Goal: Task Accomplishment & Management: Manage account settings

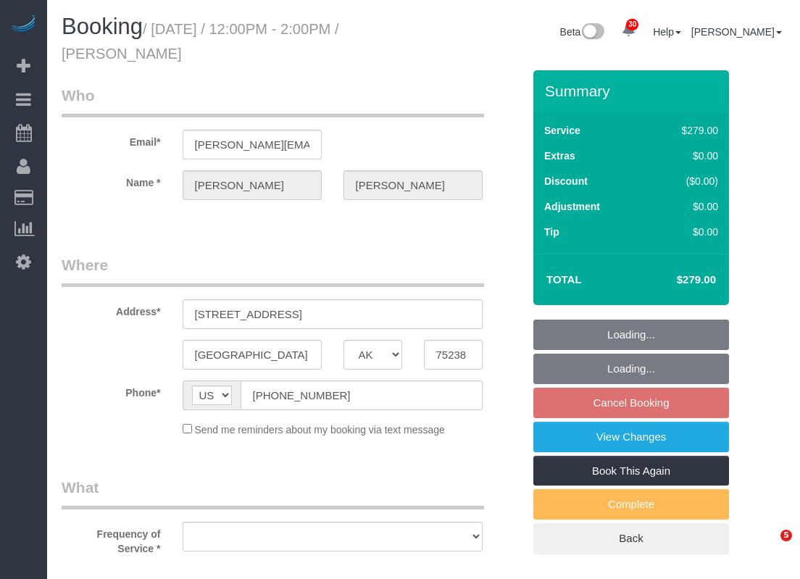
select select "[GEOGRAPHIC_DATA]"
select select "string:fspay-520f8c28-585f-465e-b524-026d8e7e7dd8"
select select "3"
select select "object:4922"
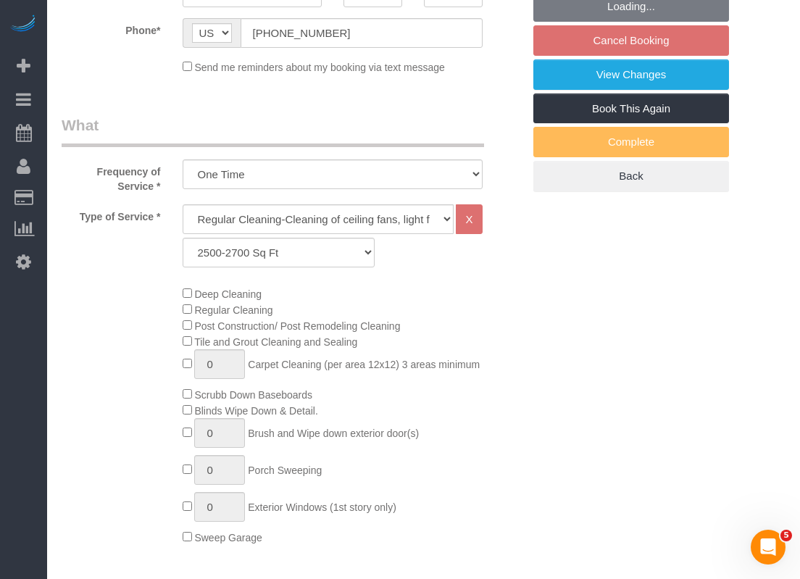
select select "spot154"
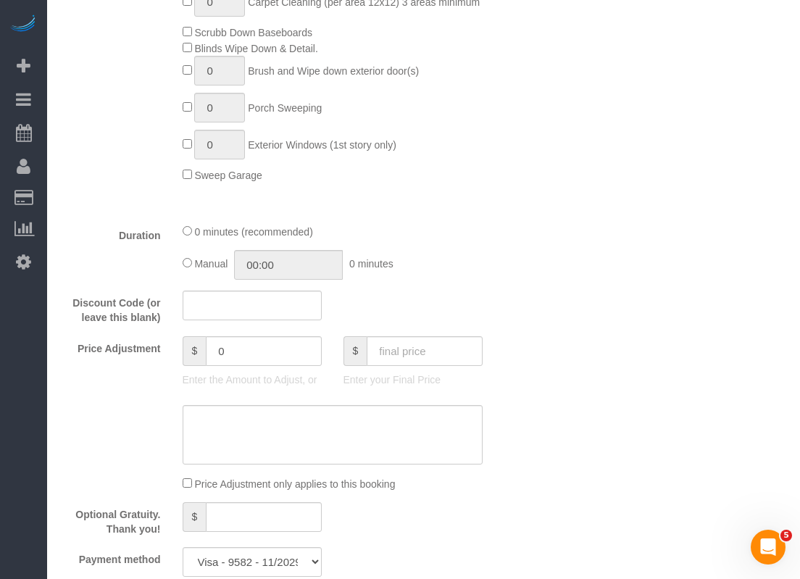
select select "object:4939"
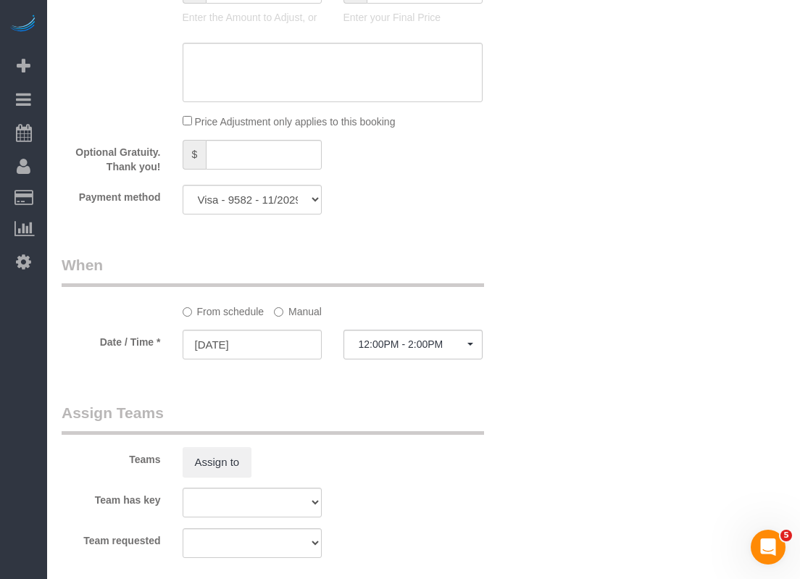
scroll to position [1378, 0]
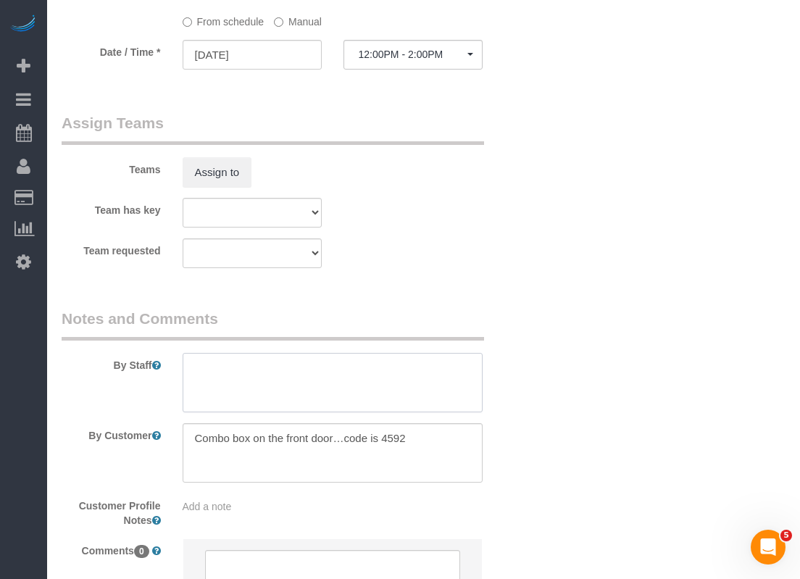
click at [431, 389] on textarea at bounding box center [333, 382] width 300 height 59
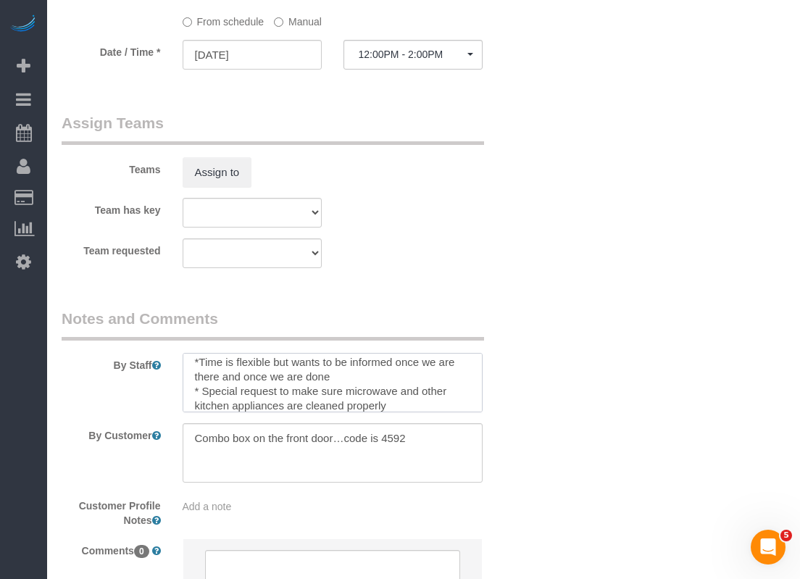
scroll to position [14, 0]
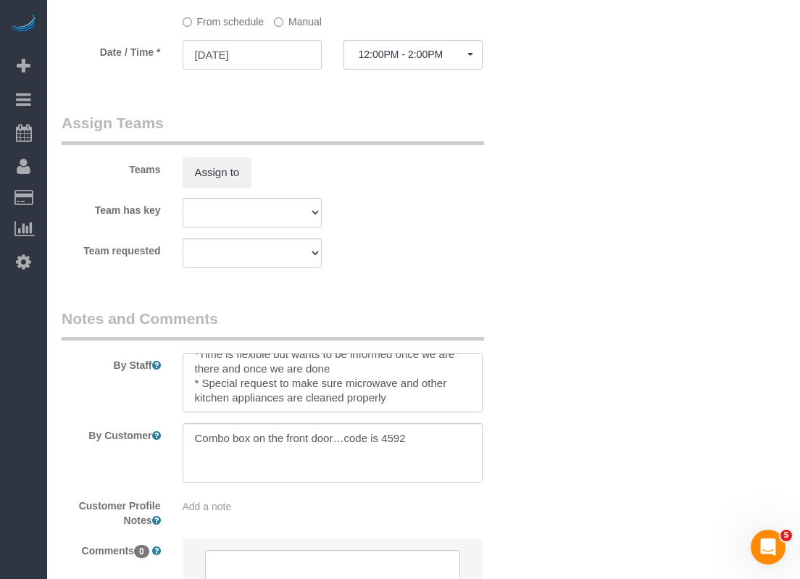
drag, startPoint x: 227, startPoint y: 408, endPoint x: 161, endPoint y: 398, distance: 66.8
click at [161, 398] on div "By Staff" at bounding box center [292, 360] width 483 height 104
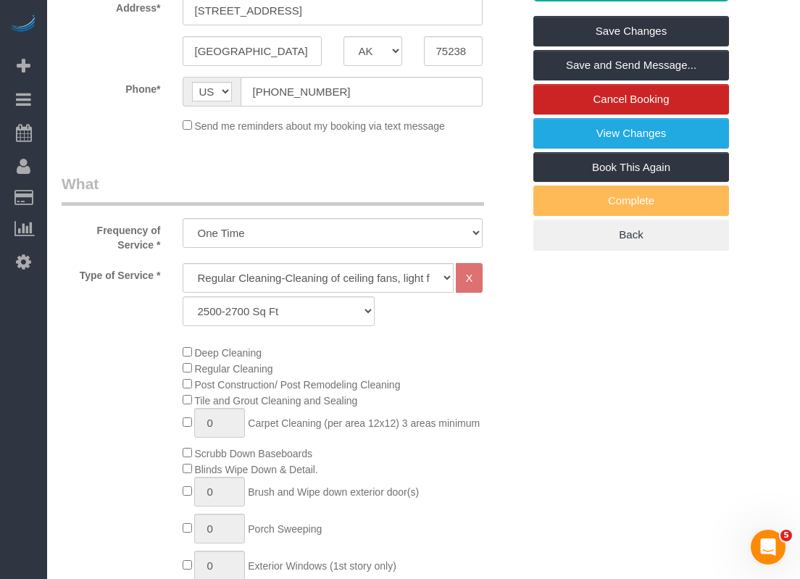
scroll to position [218, 0]
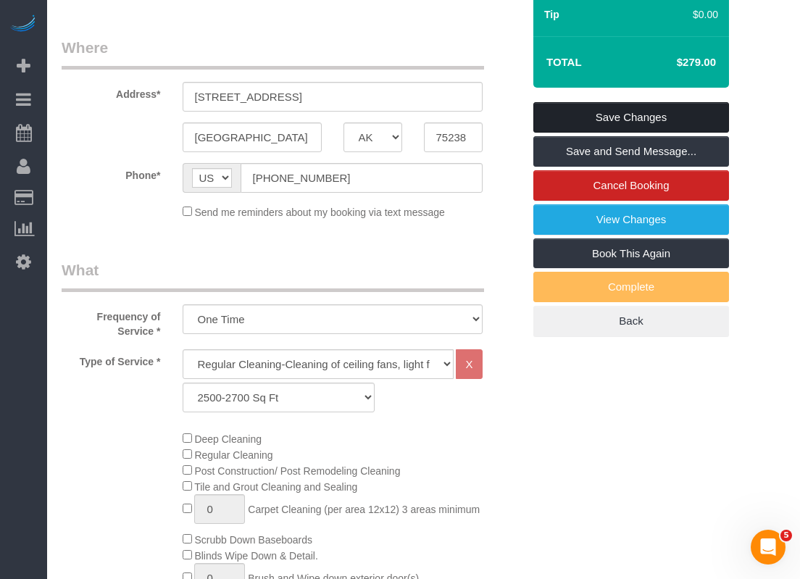
type textarea "*Time is flexible but wants to be informed once we are there and once we are do…"
click at [585, 125] on link "Save Changes" at bounding box center [632, 117] width 196 height 30
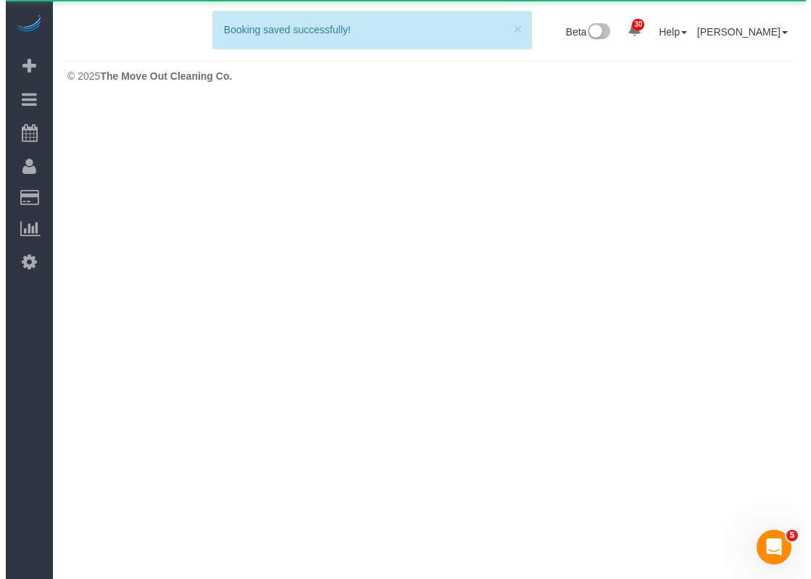
scroll to position [0, 0]
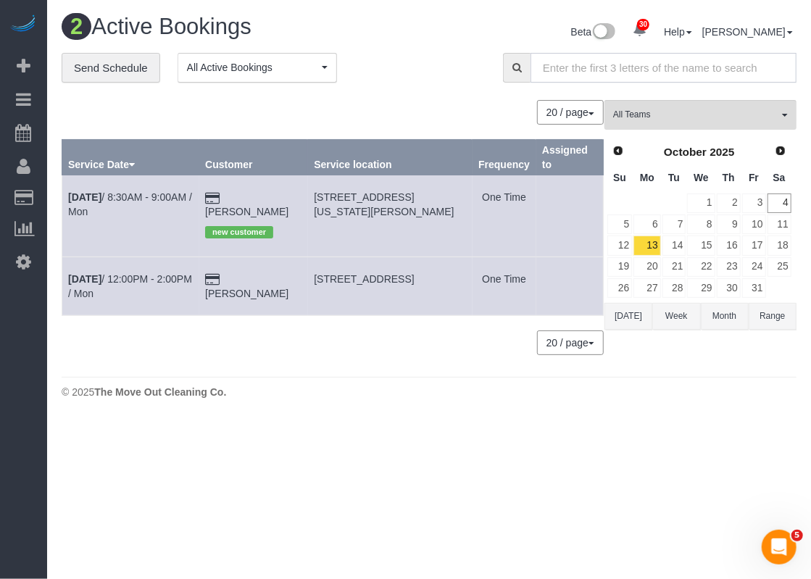
click at [633, 67] on input "text" at bounding box center [664, 68] width 266 height 30
paste input "[STREET_ADDRESS][PERSON_NAME]"
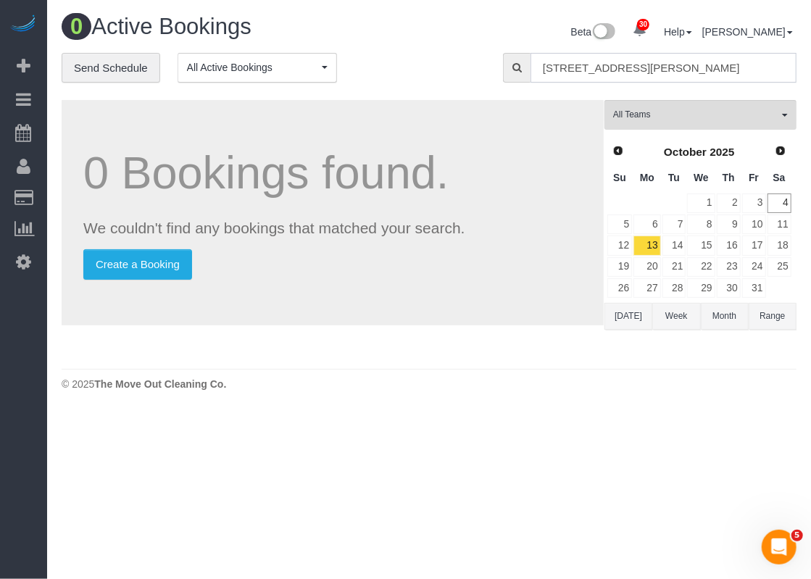
type input "[STREET_ADDRESS][PERSON_NAME]"
